Goal: Information Seeking & Learning: Learn about a topic

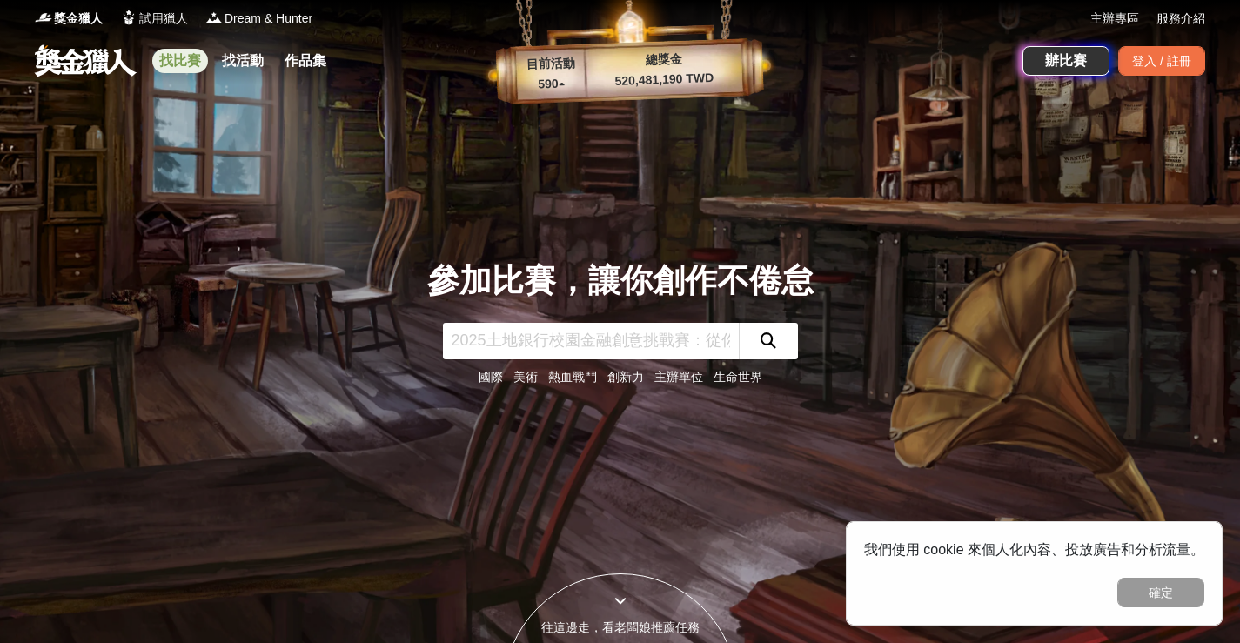
click at [196, 54] on link "找比賽" at bounding box center [180, 61] width 56 height 24
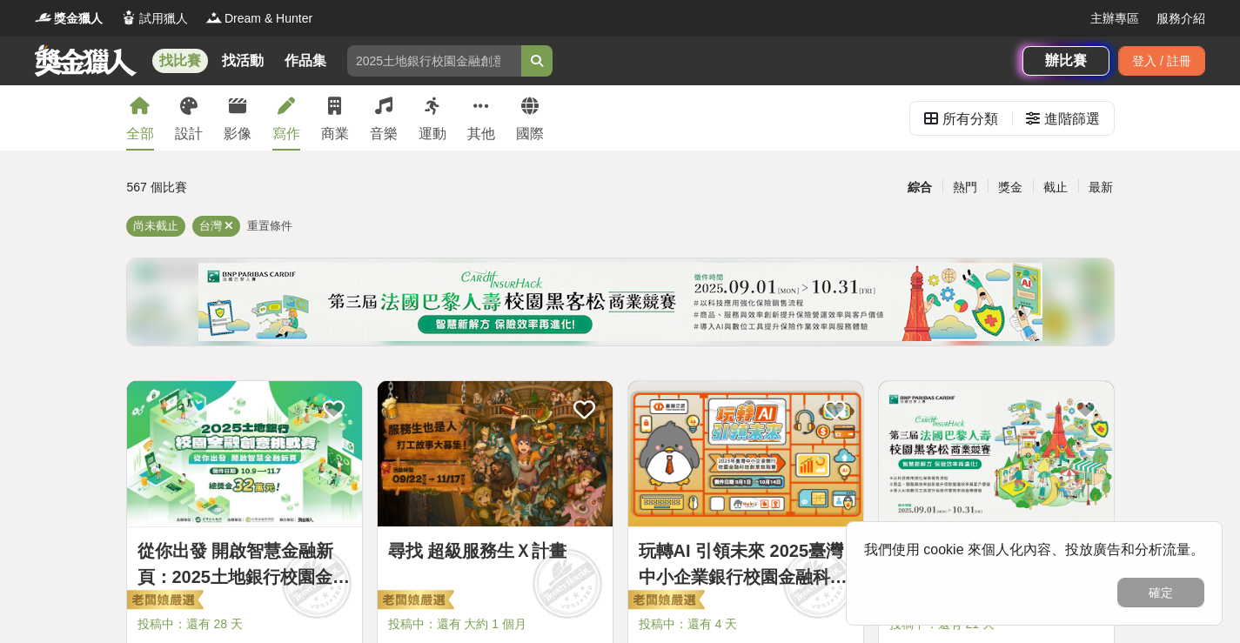
click at [290, 120] on link "寫作" at bounding box center [286, 117] width 28 height 65
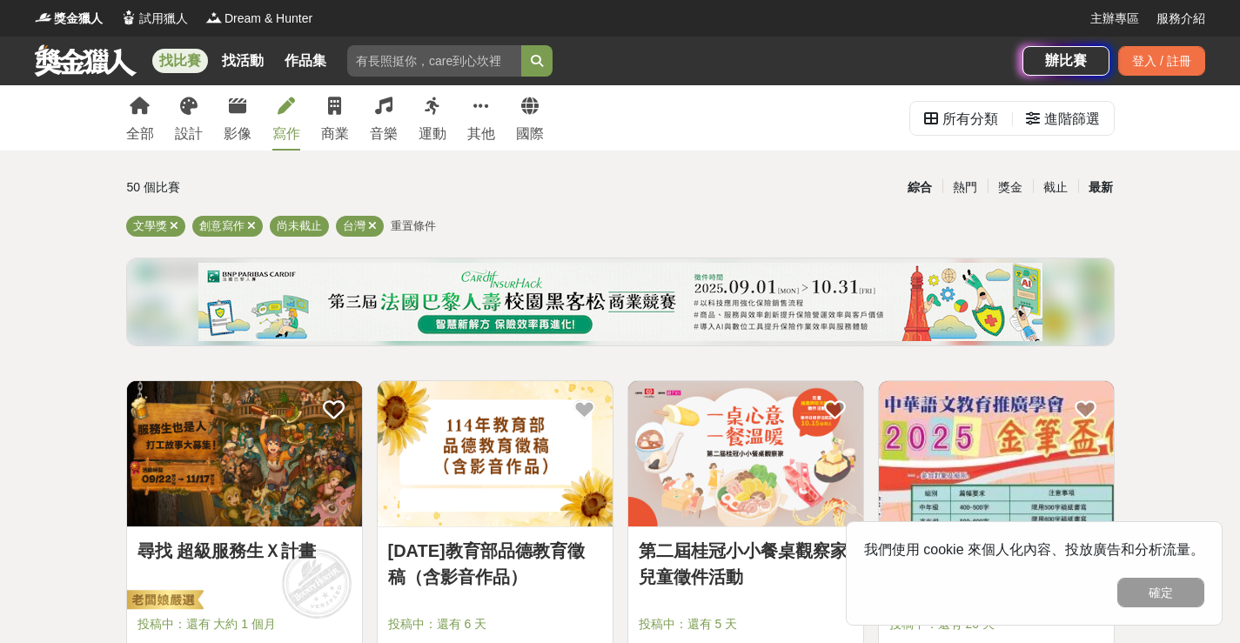
click at [1100, 181] on div "最新" at bounding box center [1101, 187] width 45 height 30
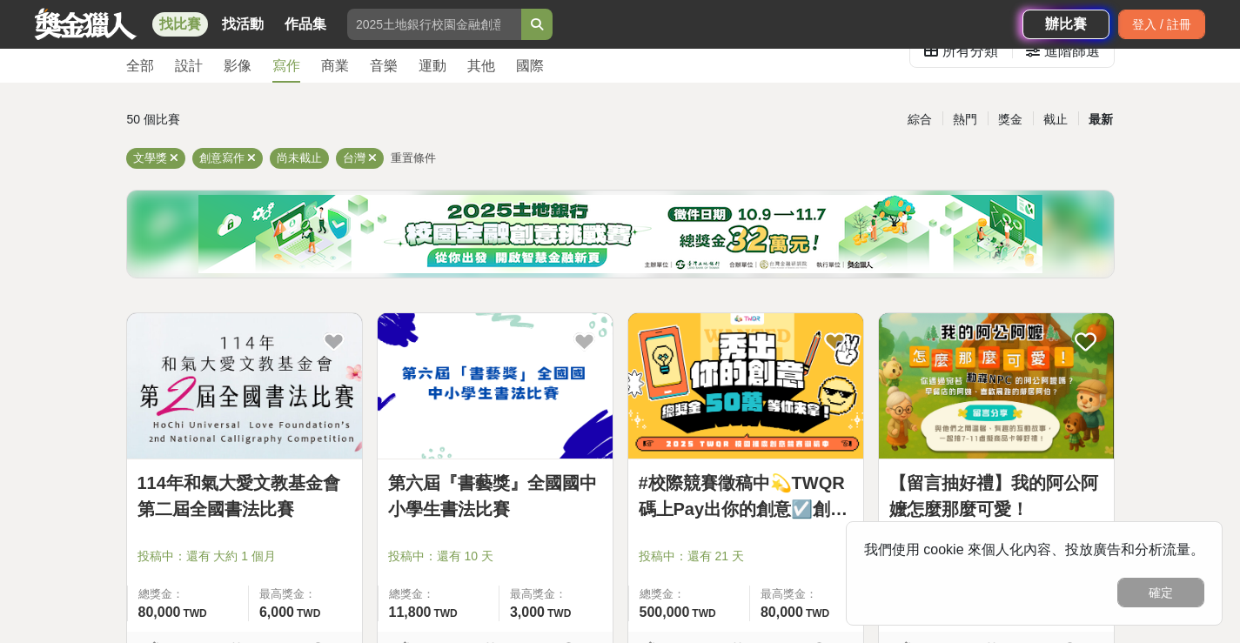
scroll to position [174, 0]
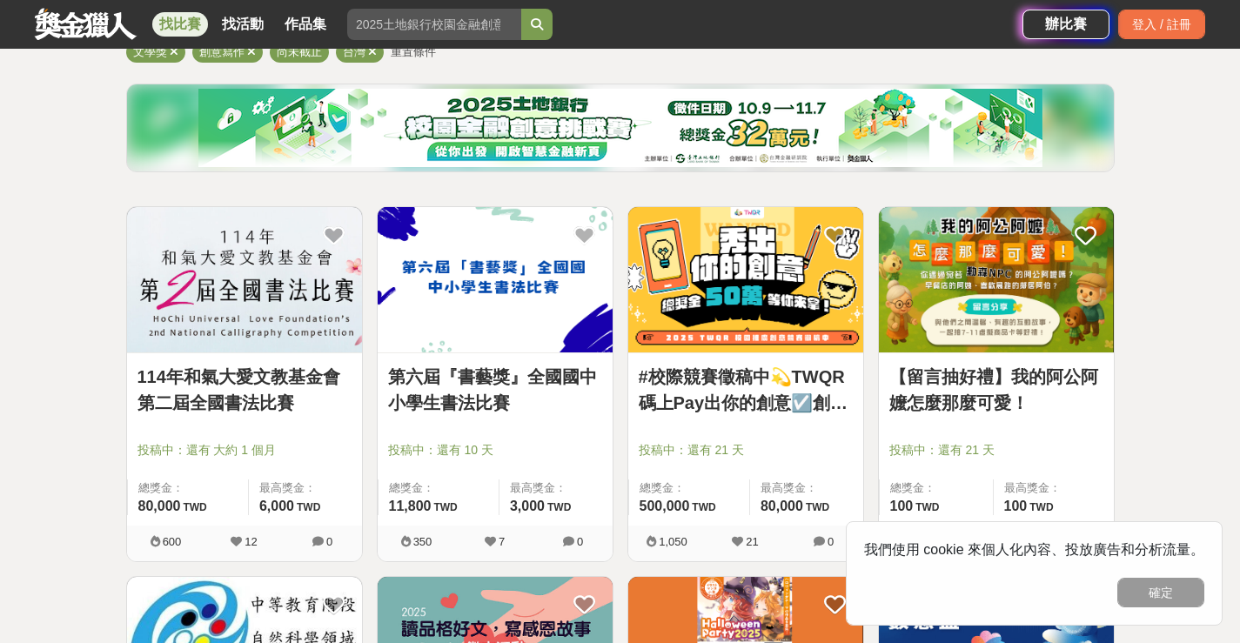
drag, startPoint x: 1180, startPoint y: 379, endPoint x: 1145, endPoint y: 376, distance: 35.8
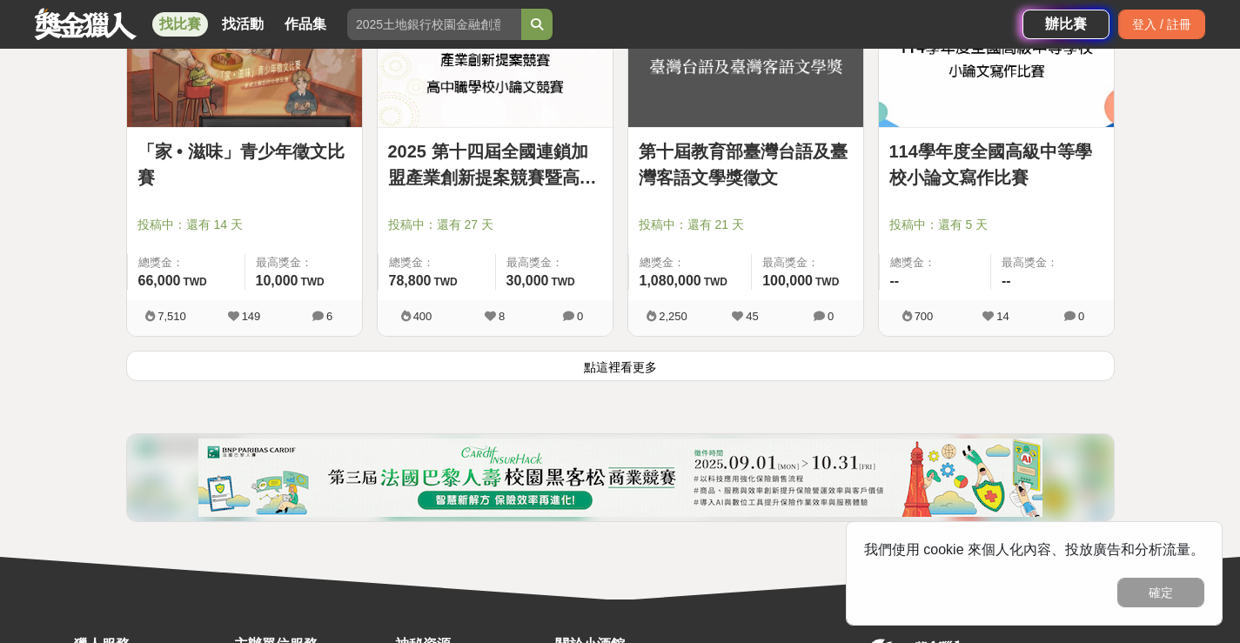
scroll to position [2448, 0]
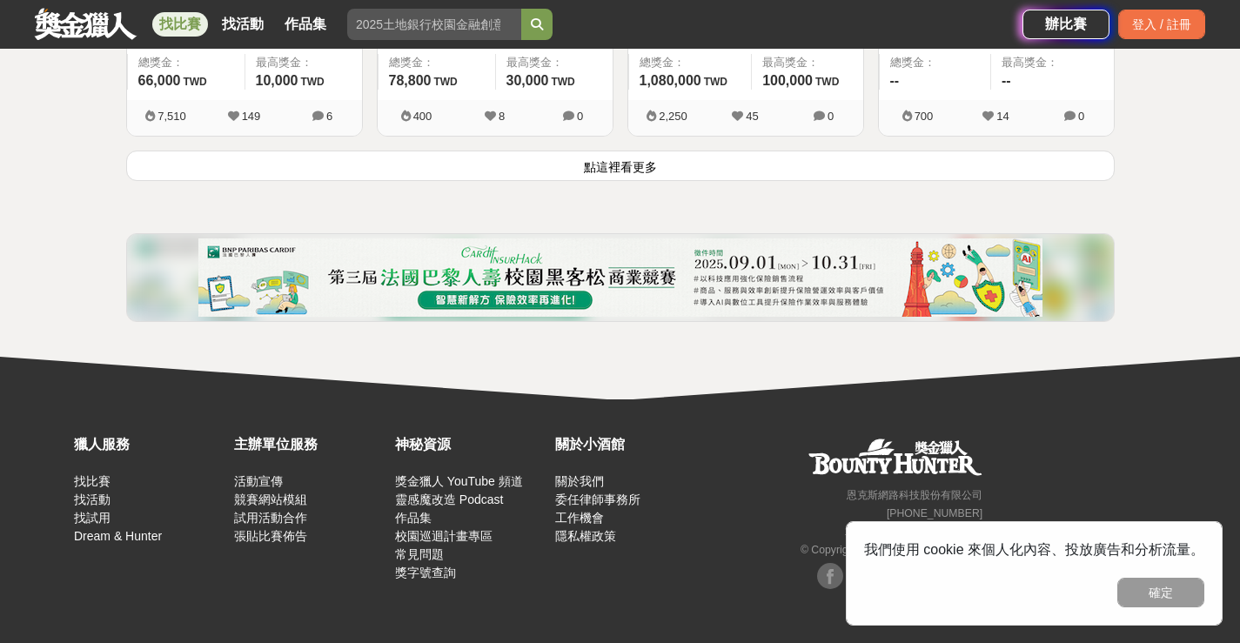
click at [803, 170] on button "點這裡看更多" at bounding box center [620, 166] width 989 height 30
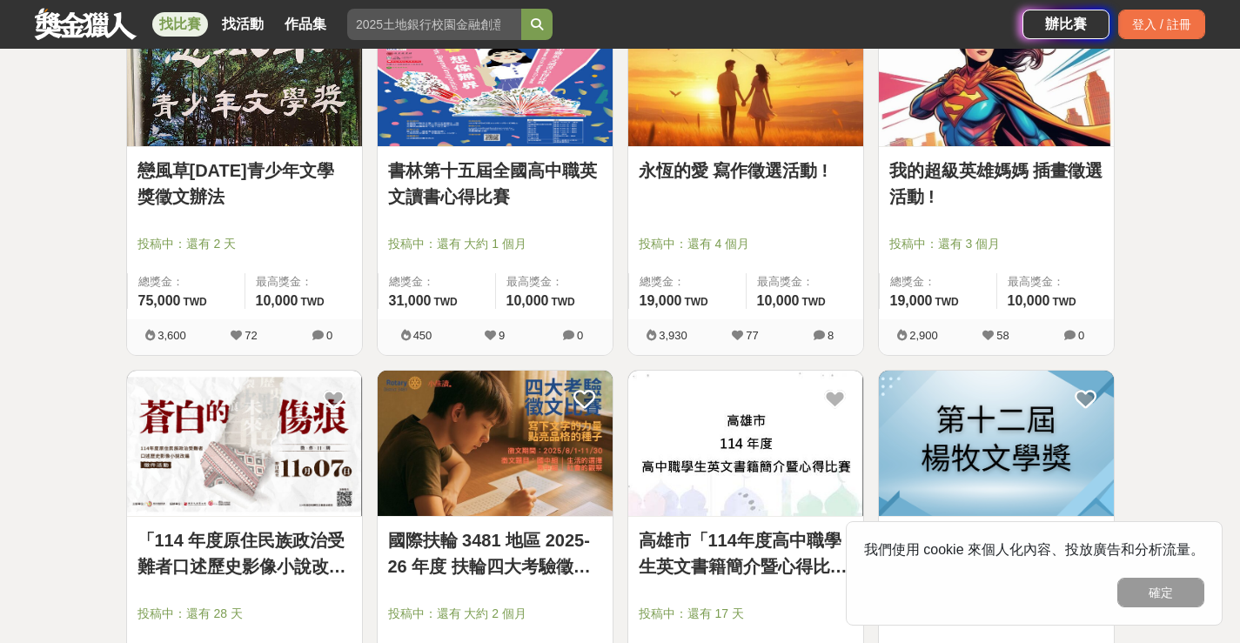
scroll to position [2883, 0]
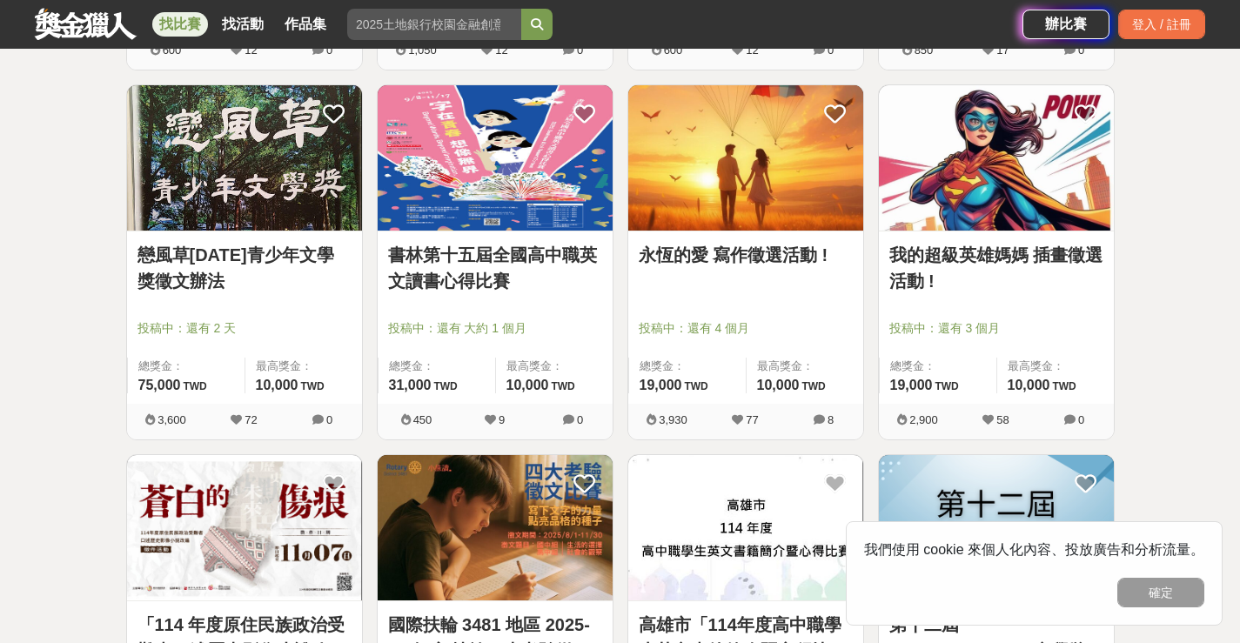
click at [741, 249] on link "永恆的愛 寫作徵選活動 !" at bounding box center [746, 255] width 214 height 26
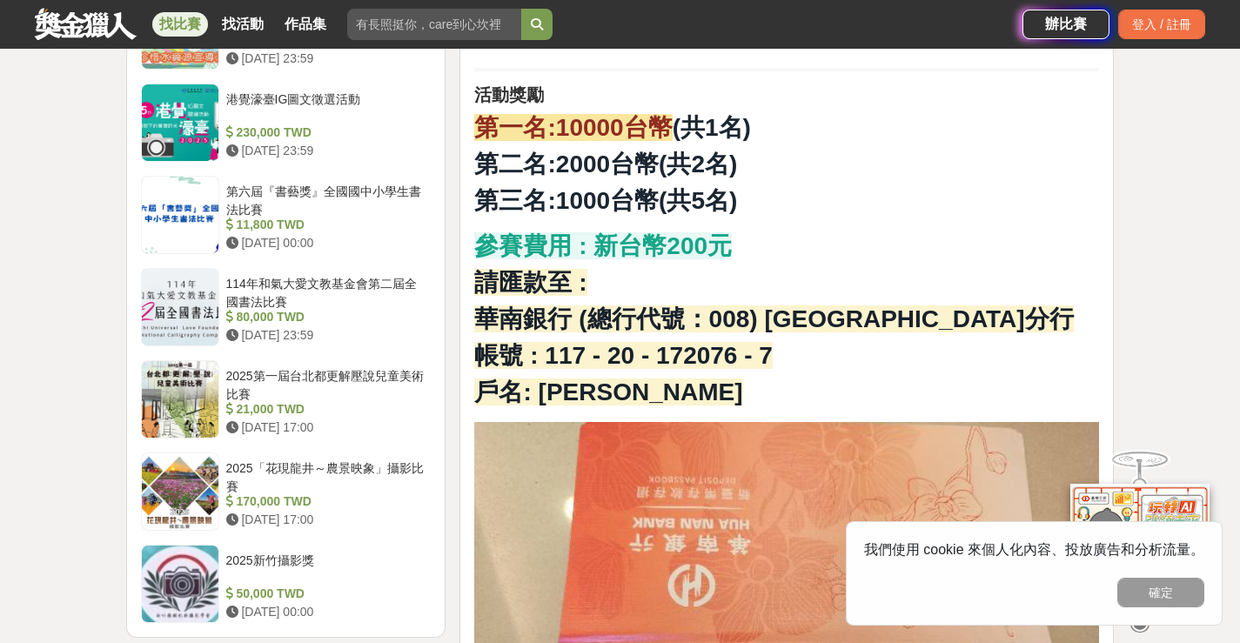
scroll to position [2002, 0]
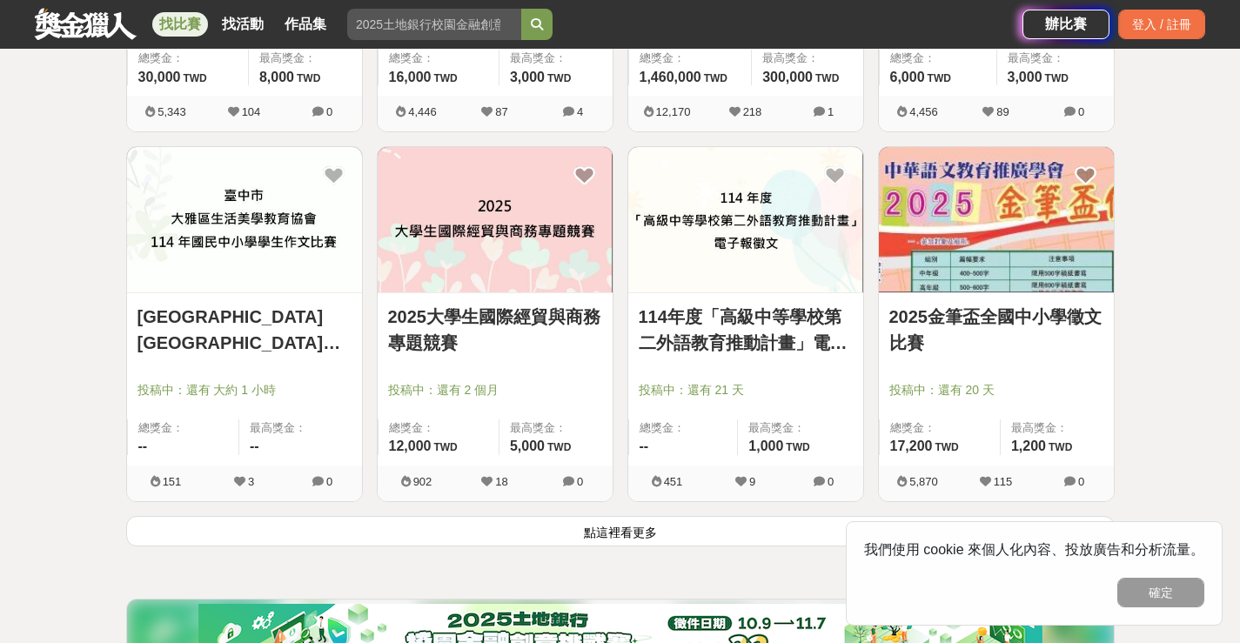
scroll to position [4624, 0]
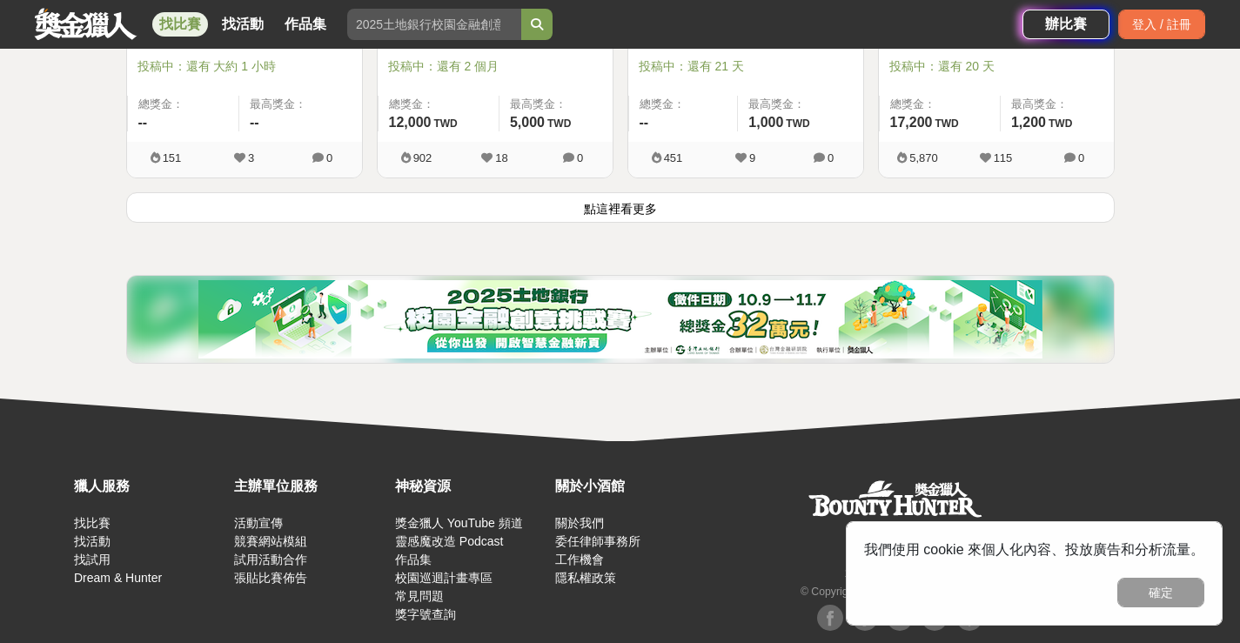
click at [717, 207] on button "點這裡看更多" at bounding box center [620, 207] width 989 height 30
